Goal: Task Accomplishment & Management: Complete application form

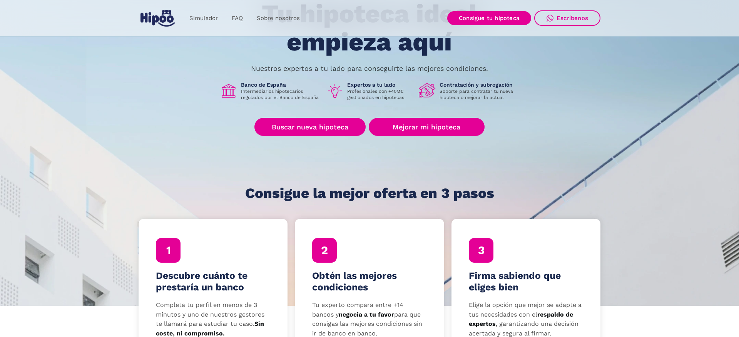
scroll to position [77, 0]
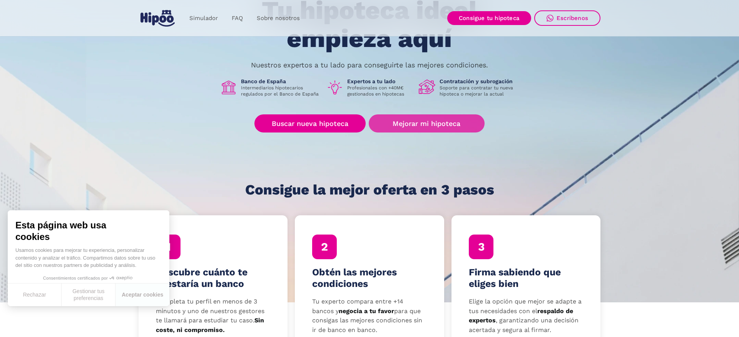
click at [419, 124] on link "Mejorar mi hipoteca" at bounding box center [427, 123] width 116 height 18
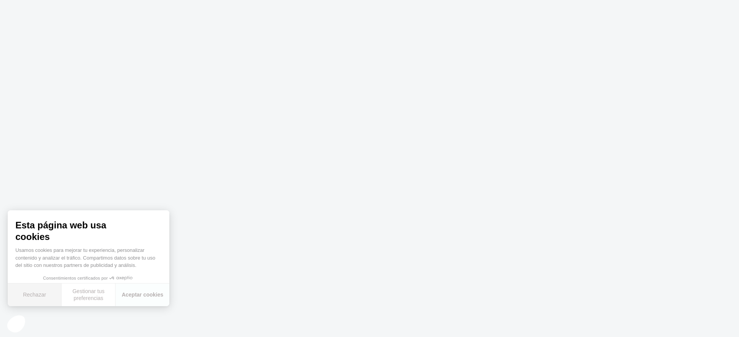
click at [38, 293] on button "Rechazar" at bounding box center [35, 294] width 54 height 23
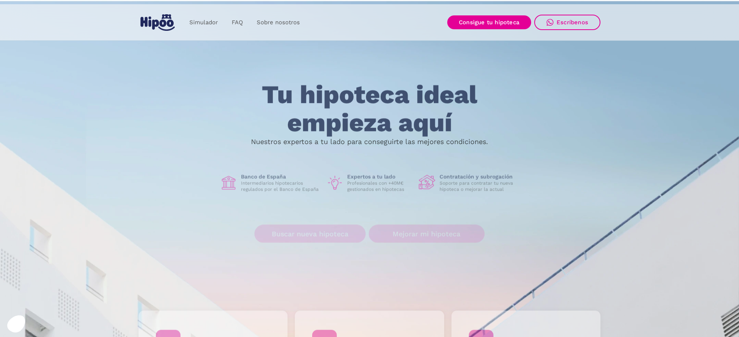
scroll to position [77, 0]
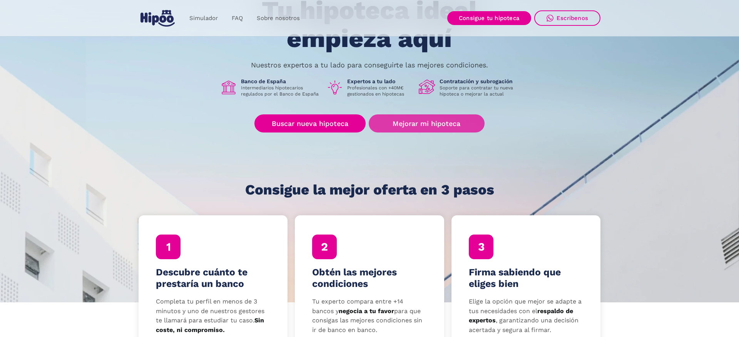
click at [427, 124] on link "Mejorar mi hipoteca" at bounding box center [427, 123] width 116 height 18
